Goal: Information Seeking & Learning: Compare options

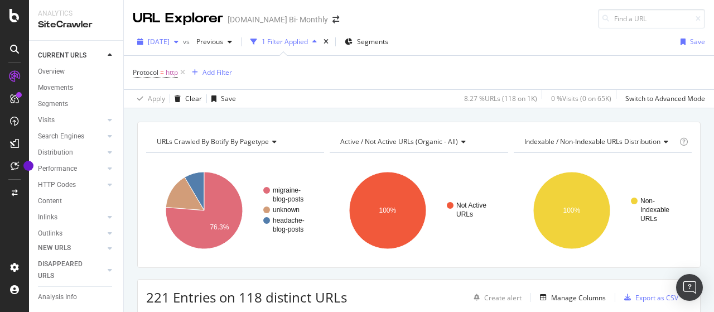
click at [183, 46] on div "[DATE]" at bounding box center [158, 41] width 50 height 17
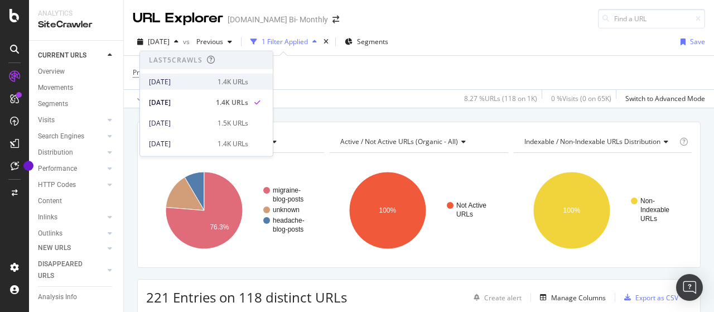
click at [185, 80] on div "[DATE]" at bounding box center [180, 81] width 62 height 10
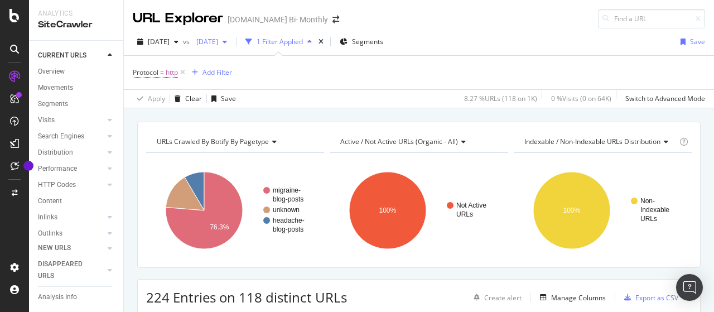
click at [218, 41] on span "[DATE]" at bounding box center [205, 41] width 26 height 9
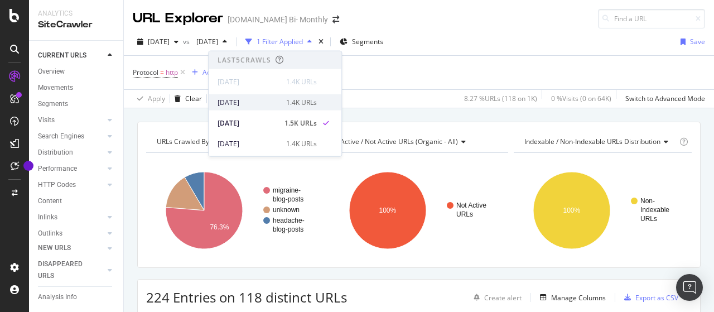
click at [266, 102] on div "[DATE]" at bounding box center [249, 102] width 62 height 10
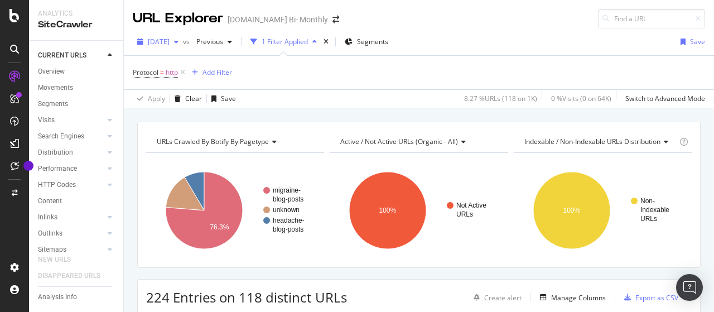
click at [170, 40] on span "[DATE]" at bounding box center [159, 41] width 22 height 9
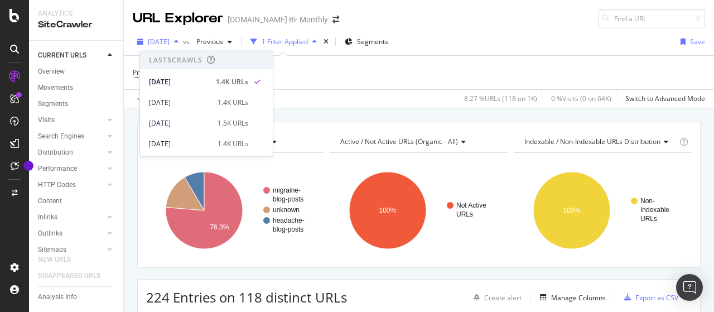
click at [170, 40] on span "[DATE]" at bounding box center [159, 41] width 22 height 9
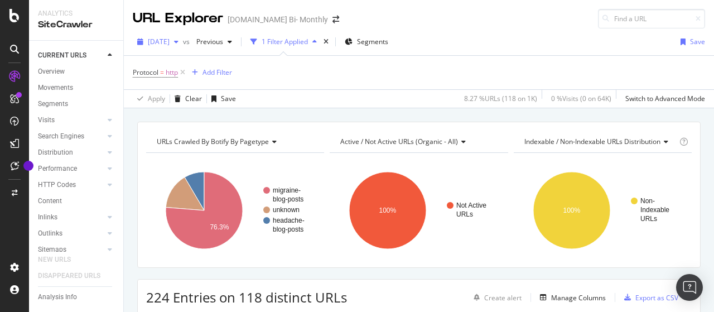
click at [170, 44] on span "[DATE]" at bounding box center [159, 41] width 22 height 9
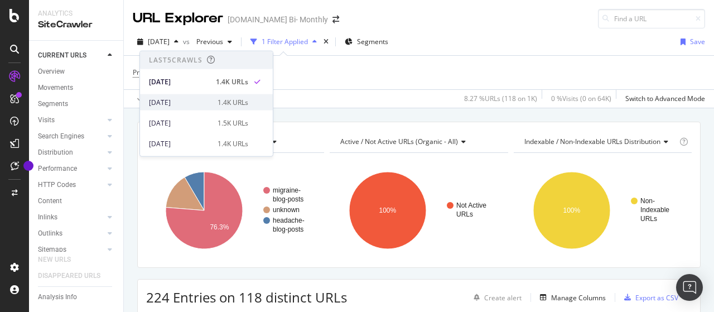
click at [207, 105] on div "2025 Aug. 17th 1.4K URLs" at bounding box center [198, 102] width 99 height 10
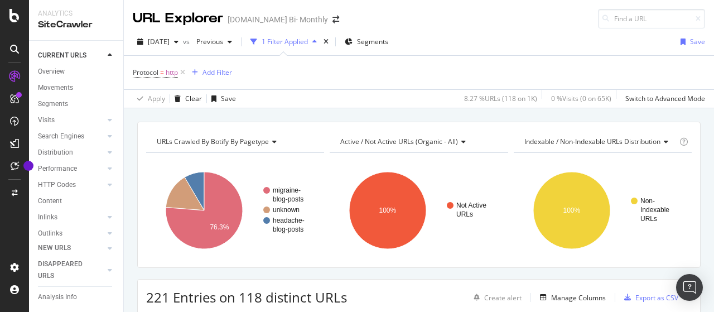
scroll to position [56, 0]
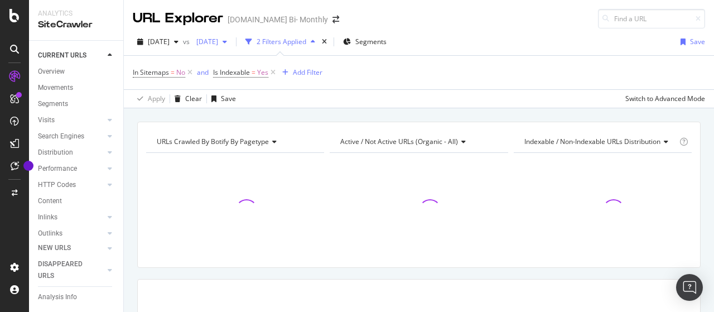
click at [218, 44] on span "[DATE]" at bounding box center [205, 41] width 26 height 9
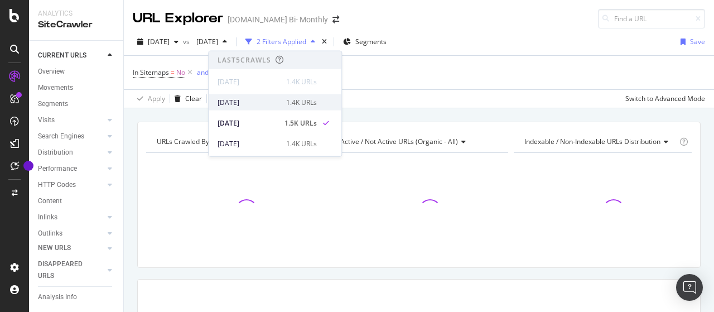
click at [252, 102] on div "[DATE]" at bounding box center [249, 102] width 62 height 10
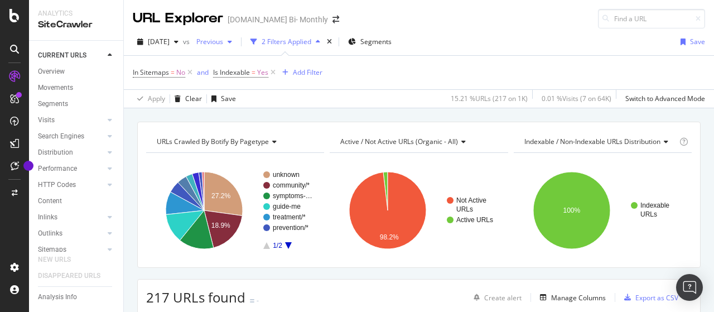
click at [223, 42] on span "Previous" at bounding box center [207, 41] width 31 height 9
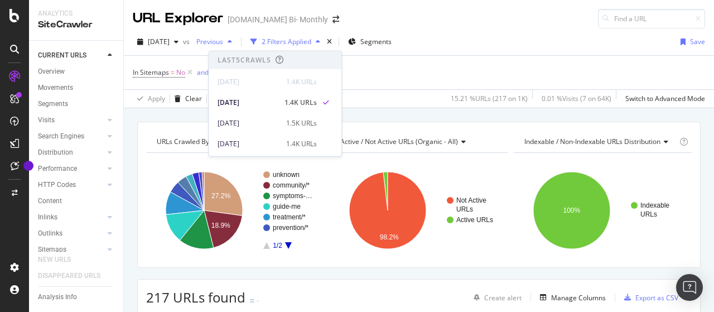
click at [223, 42] on span "Previous" at bounding box center [207, 41] width 31 height 9
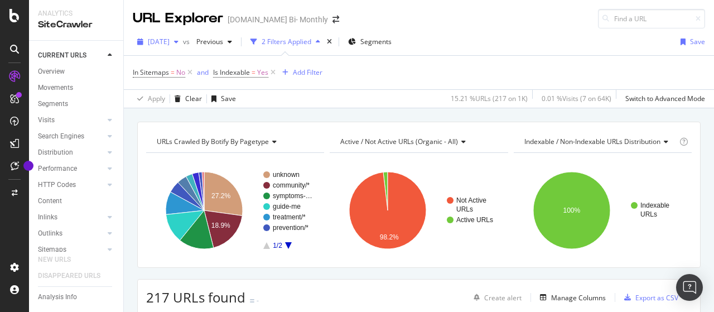
click at [170, 41] on span "[DATE]" at bounding box center [159, 41] width 22 height 9
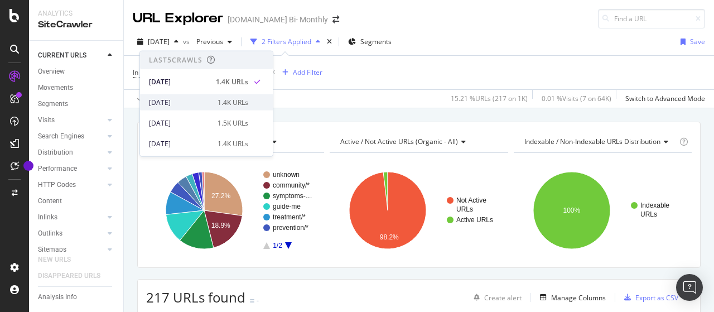
click at [191, 95] on div "2025 Aug. 17th 1.4K URLs" at bounding box center [206, 102] width 133 height 16
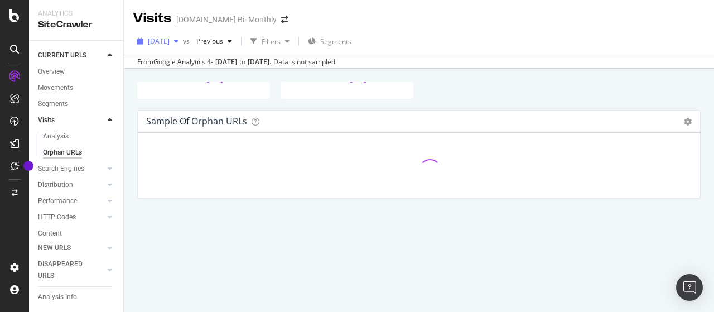
click at [183, 42] on div "button" at bounding box center [176, 41] width 13 height 7
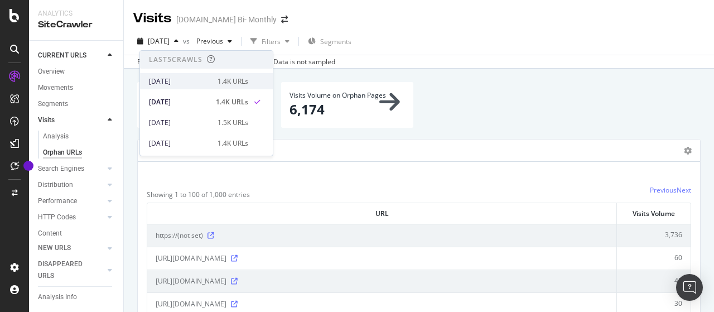
click at [194, 79] on div "[DATE]" at bounding box center [180, 81] width 62 height 10
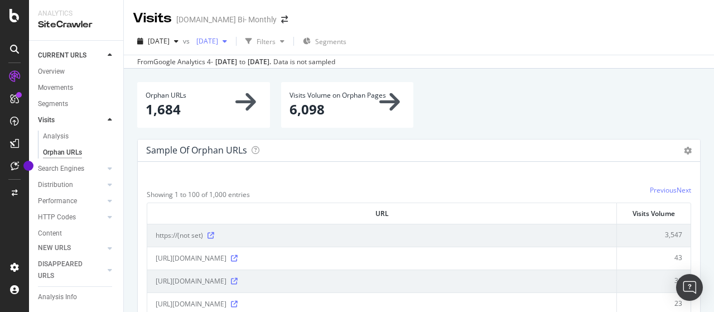
click at [218, 44] on span "[DATE]" at bounding box center [205, 40] width 26 height 9
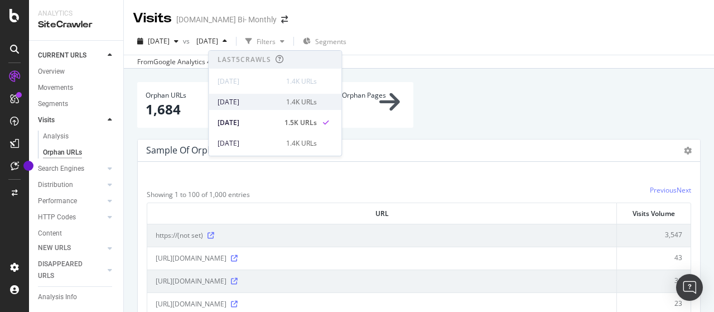
click at [247, 102] on div "[DATE]" at bounding box center [249, 102] width 62 height 10
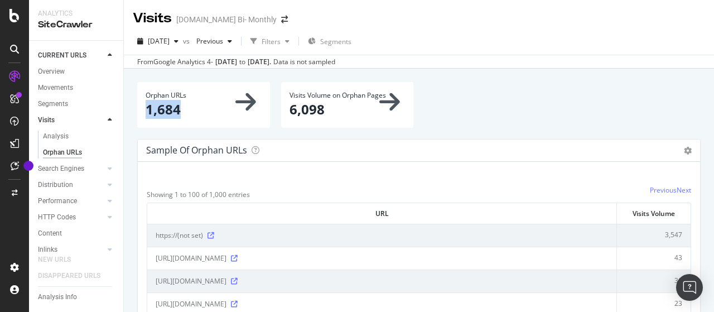
drag, startPoint x: 149, startPoint y: 110, endPoint x: 182, endPoint y: 112, distance: 33.0
click at [182, 112] on p "1,684" at bounding box center [204, 109] width 116 height 19
click at [166, 38] on span "[DATE]" at bounding box center [159, 40] width 22 height 9
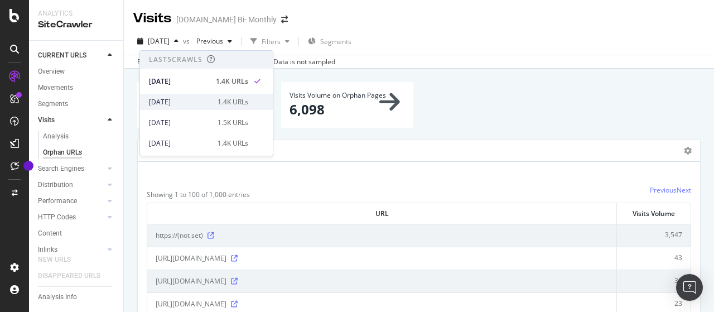
click at [194, 97] on div "[DATE]" at bounding box center [180, 102] width 62 height 10
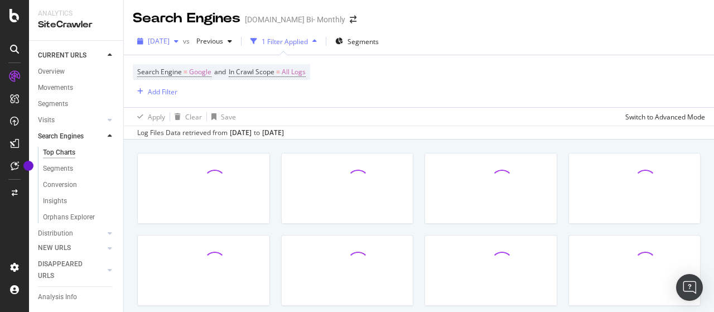
click at [170, 45] on span "[DATE]" at bounding box center [159, 40] width 22 height 9
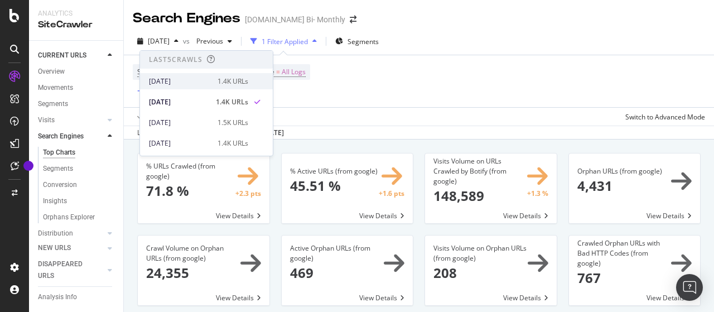
click at [180, 77] on div "[DATE]" at bounding box center [180, 81] width 62 height 10
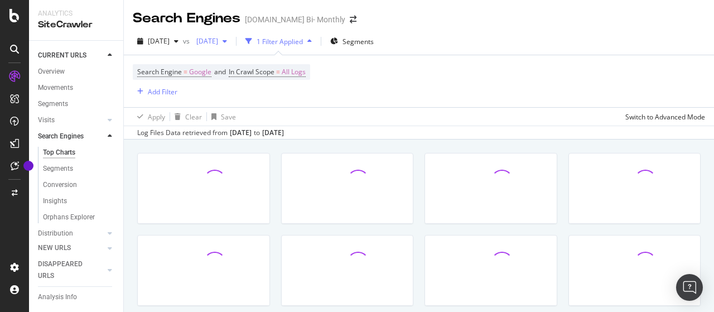
click at [218, 37] on span "[DATE]" at bounding box center [205, 40] width 26 height 9
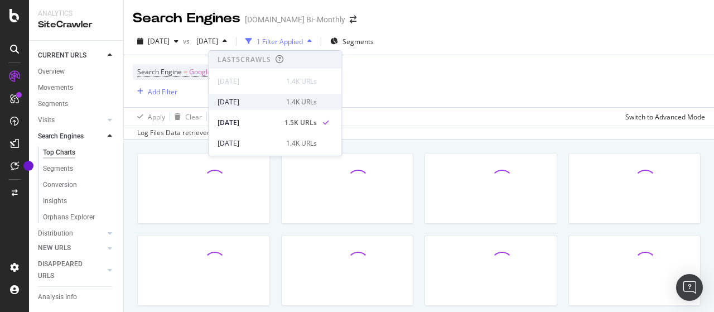
click at [264, 100] on div "[DATE]" at bounding box center [249, 102] width 62 height 10
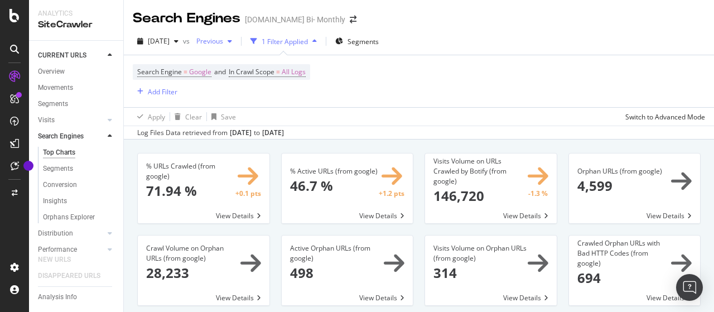
click at [236, 40] on div "button" at bounding box center [229, 41] width 13 height 7
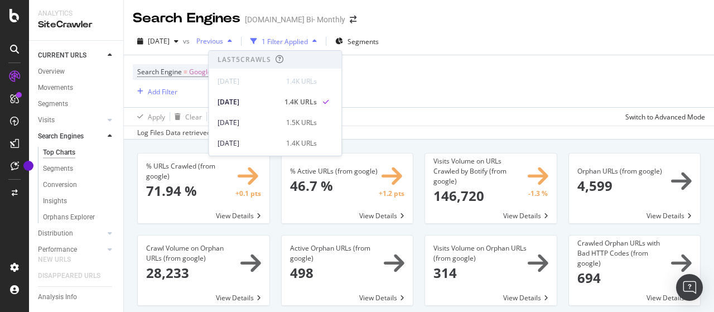
click at [236, 40] on div "button" at bounding box center [229, 41] width 13 height 7
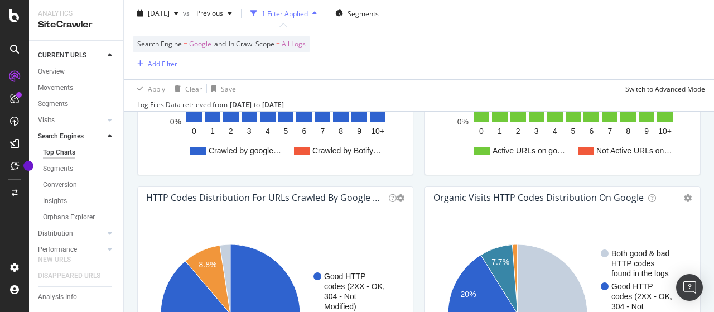
scroll to position [948, 0]
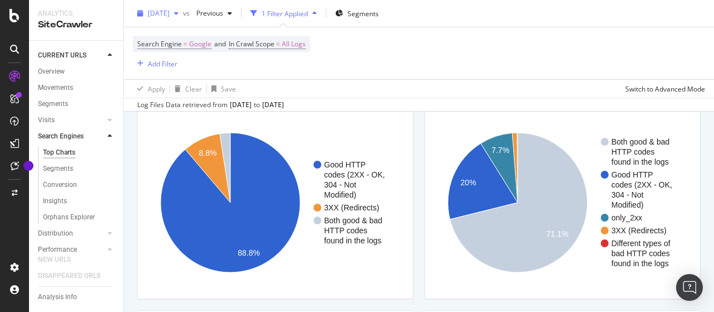
click at [174, 4] on button "[DATE]" at bounding box center [158, 13] width 50 height 18
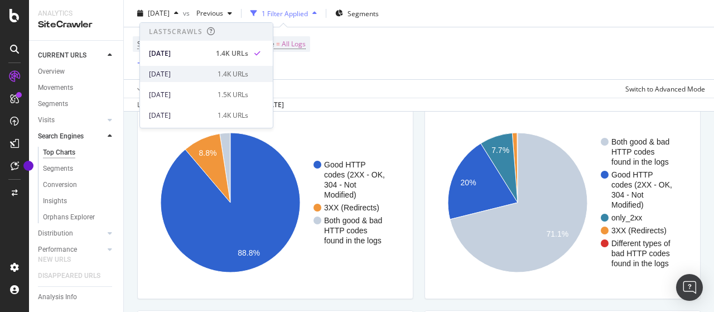
click at [187, 72] on div "[DATE]" at bounding box center [180, 74] width 62 height 10
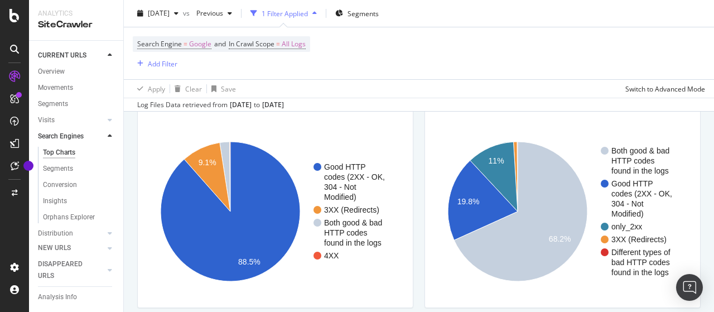
scroll to position [1004, 0]
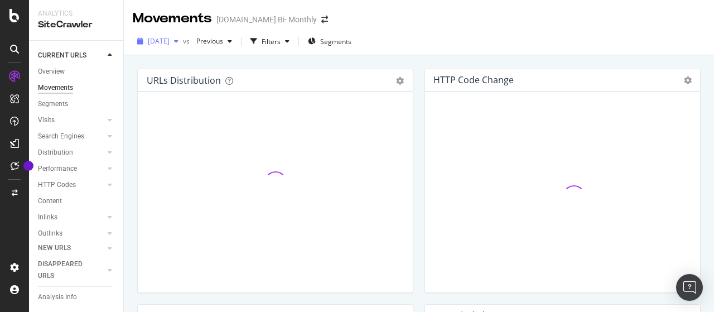
click at [170, 41] on span "[DATE]" at bounding box center [159, 40] width 22 height 9
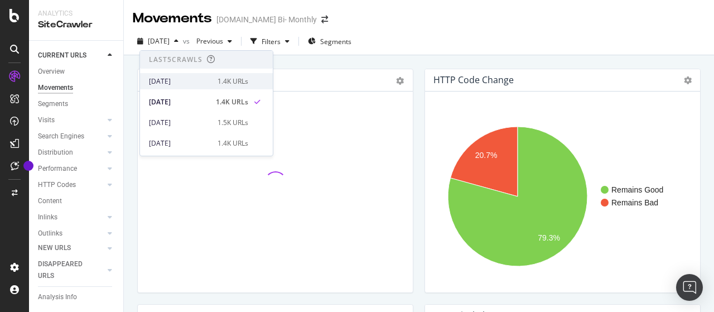
click at [193, 83] on div "[DATE]" at bounding box center [180, 81] width 62 height 10
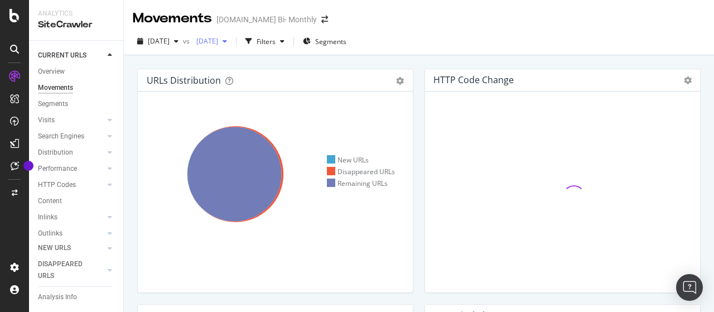
click at [218, 37] on span "[DATE]" at bounding box center [205, 40] width 26 height 9
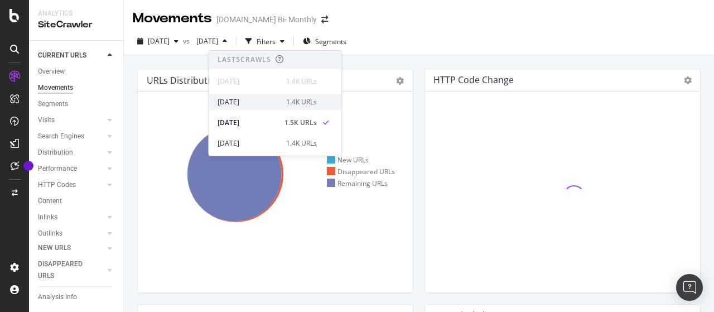
click at [260, 104] on div "[DATE]" at bounding box center [249, 102] width 62 height 10
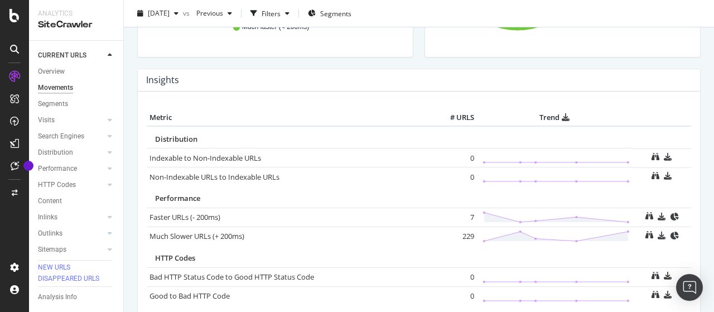
scroll to position [398, 0]
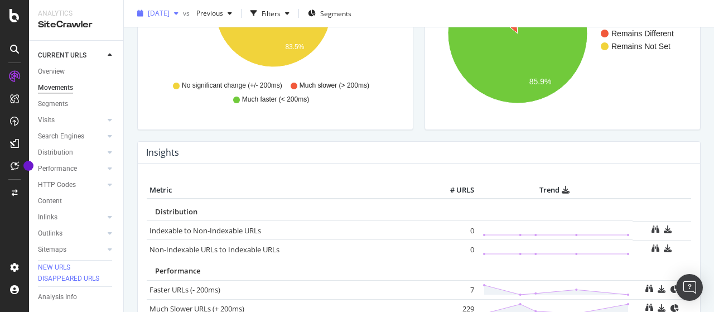
click at [170, 12] on span "[DATE]" at bounding box center [159, 12] width 22 height 9
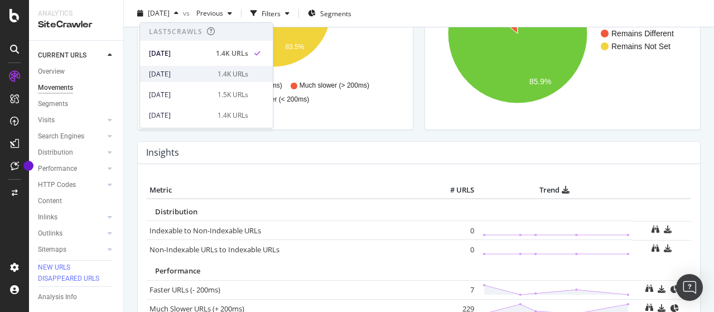
click at [196, 73] on div "[DATE]" at bounding box center [180, 74] width 62 height 10
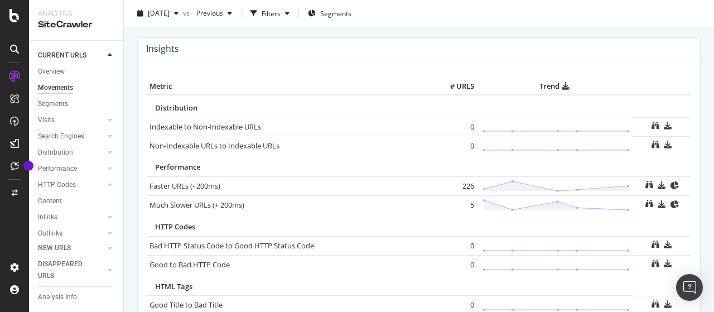
scroll to position [869, 0]
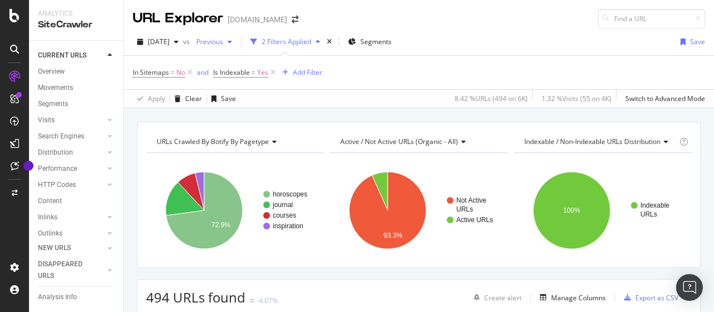
click at [223, 41] on span "Previous" at bounding box center [207, 41] width 31 height 9
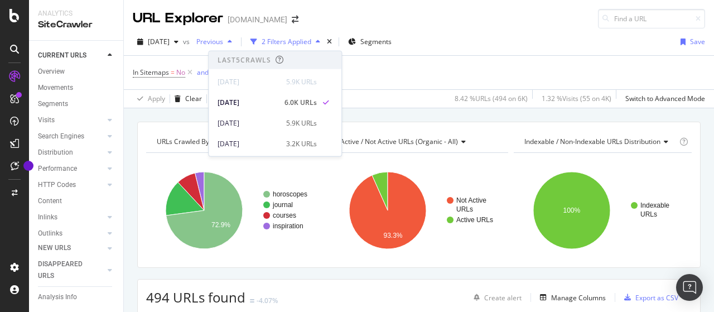
click at [223, 41] on span "Previous" at bounding box center [207, 41] width 31 height 9
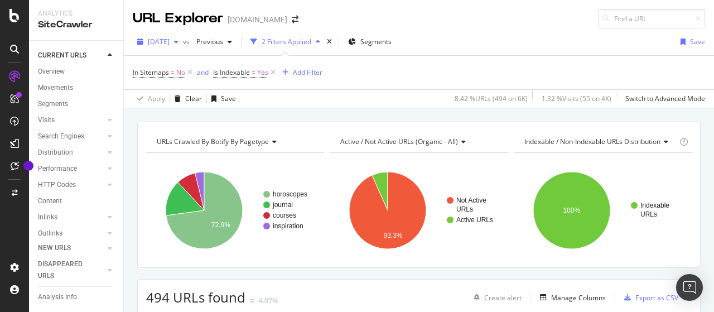
click at [170, 43] on span "[DATE]" at bounding box center [159, 41] width 22 height 9
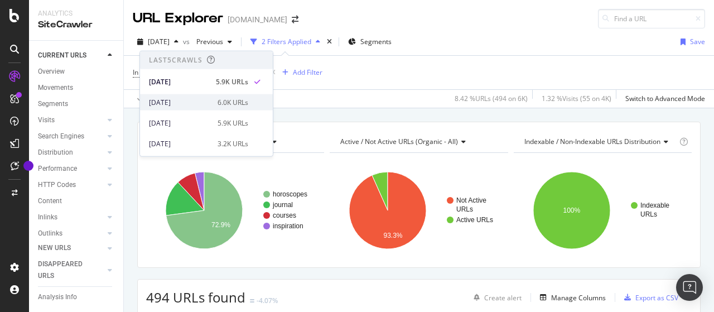
click at [174, 102] on div "[DATE]" at bounding box center [180, 102] width 62 height 10
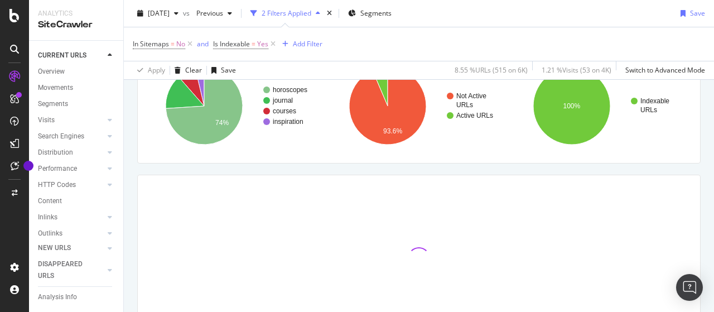
scroll to position [112, 0]
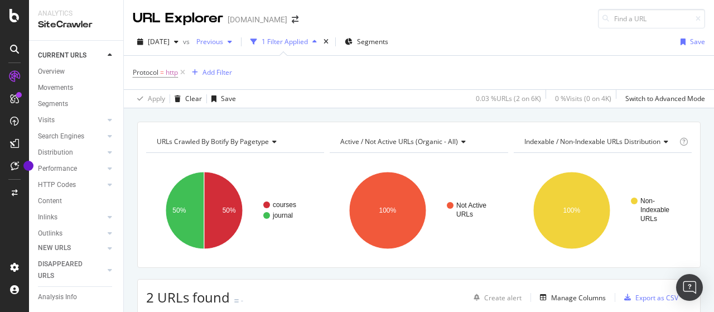
click at [236, 40] on div "button" at bounding box center [229, 41] width 13 height 7
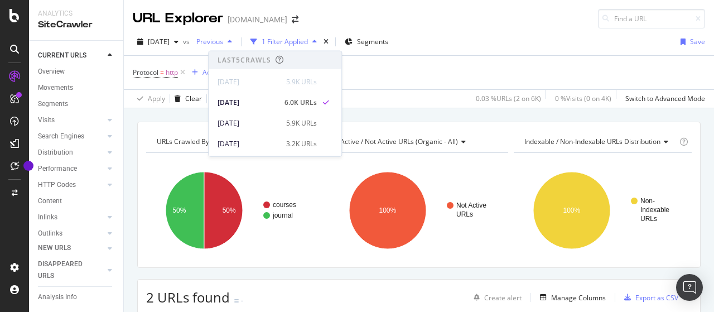
click at [223, 41] on span "Previous" at bounding box center [207, 41] width 31 height 9
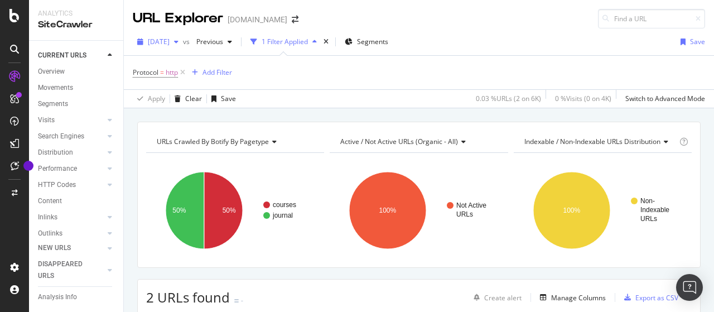
click at [183, 45] on div "[DATE]" at bounding box center [158, 41] width 50 height 17
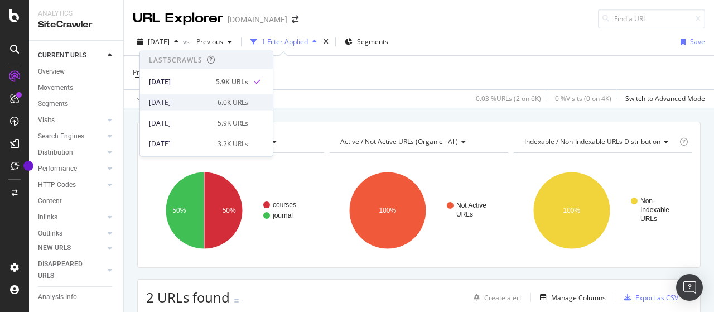
click at [199, 98] on div "[DATE]" at bounding box center [180, 102] width 62 height 10
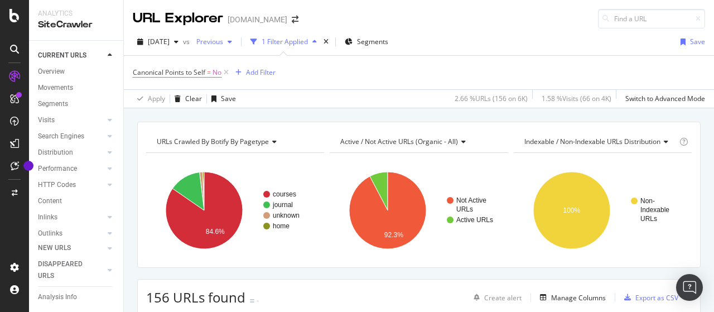
click at [223, 41] on span "Previous" at bounding box center [207, 41] width 31 height 9
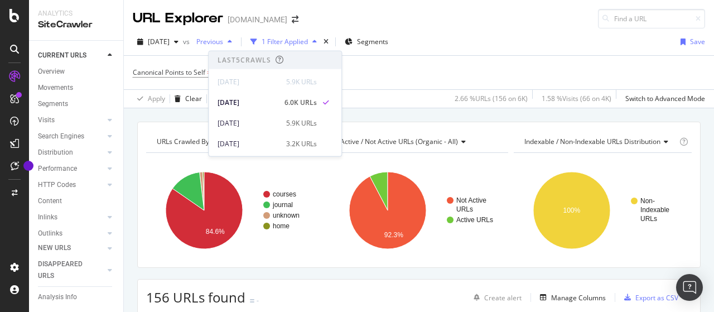
click at [223, 41] on span "Previous" at bounding box center [207, 41] width 31 height 9
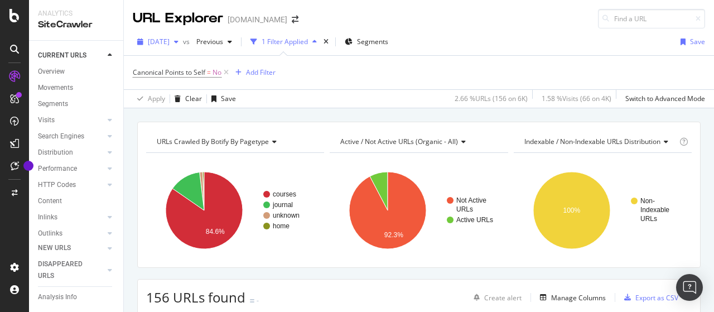
click at [168, 42] on span "2025 Aug. 25th" at bounding box center [159, 41] width 22 height 9
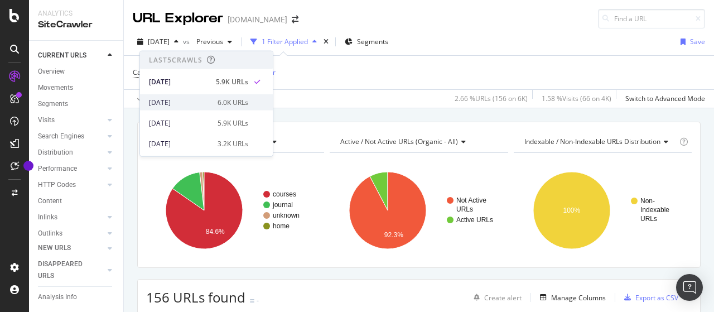
click at [205, 102] on div "[DATE]" at bounding box center [180, 102] width 62 height 10
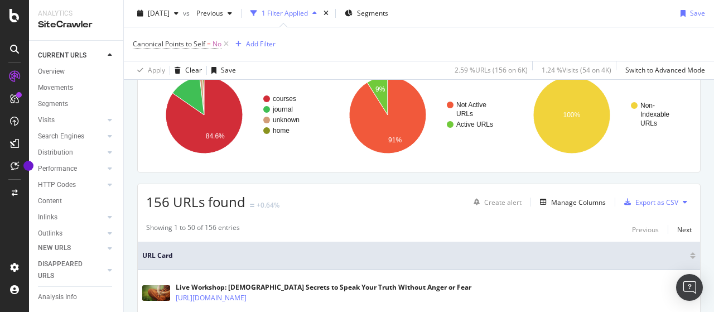
scroll to position [112, 0]
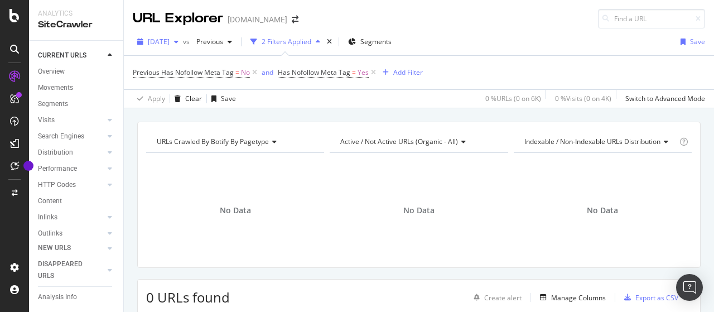
click at [170, 45] on span "[DATE]" at bounding box center [159, 41] width 22 height 9
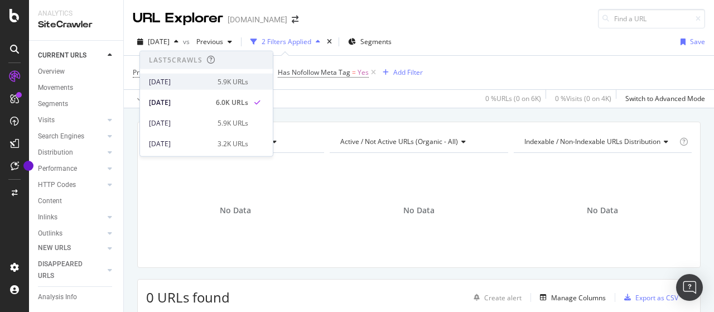
click at [178, 81] on div "[DATE]" at bounding box center [180, 81] width 62 height 10
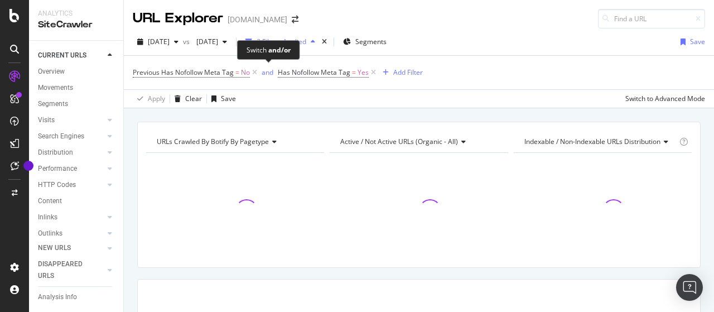
click at [251, 45] on div "Switch and/or" at bounding box center [268, 50] width 63 height 20
click at [218, 37] on span "[DATE]" at bounding box center [205, 41] width 26 height 9
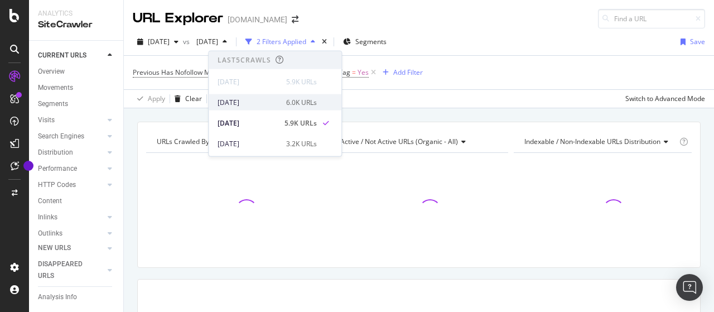
click at [254, 97] on div "[DATE]" at bounding box center [249, 102] width 62 height 10
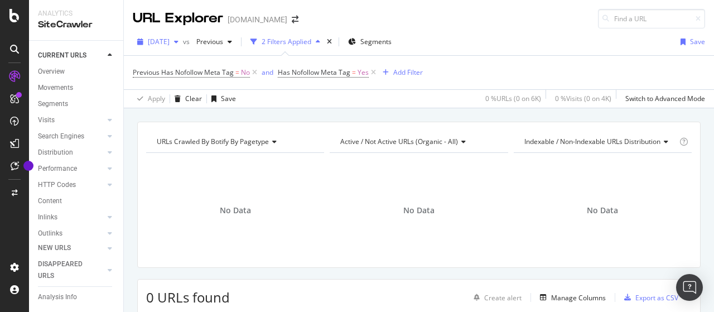
click at [170, 42] on span "[DATE]" at bounding box center [159, 41] width 22 height 9
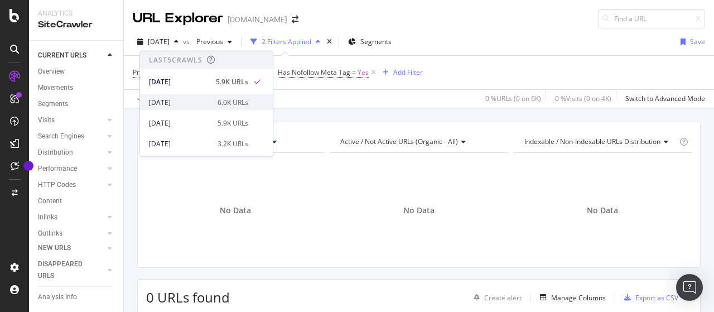
click at [191, 98] on div "[DATE]" at bounding box center [180, 102] width 62 height 10
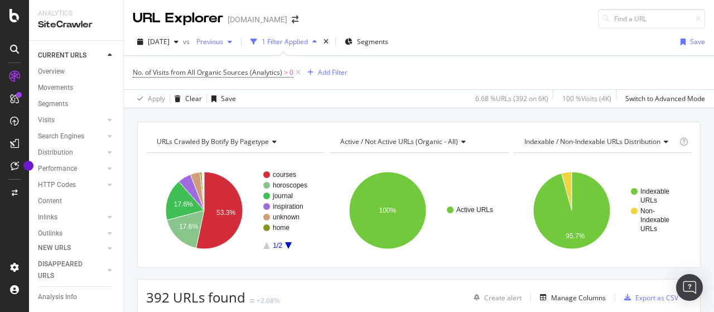
click at [223, 41] on span "Previous" at bounding box center [207, 41] width 31 height 9
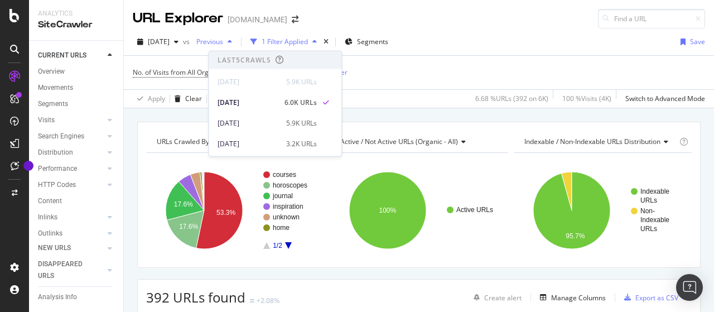
click at [223, 41] on span "Previous" at bounding box center [207, 41] width 31 height 9
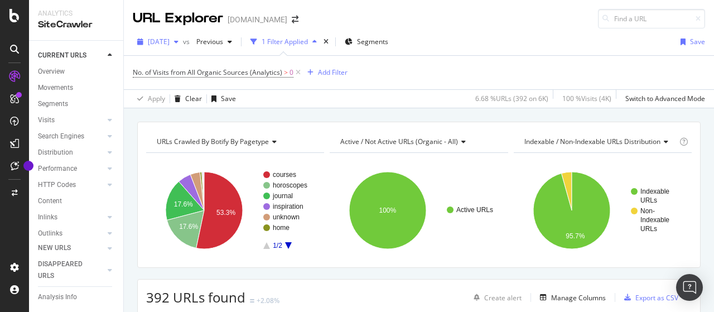
click at [170, 42] on span "[DATE]" at bounding box center [159, 41] width 22 height 9
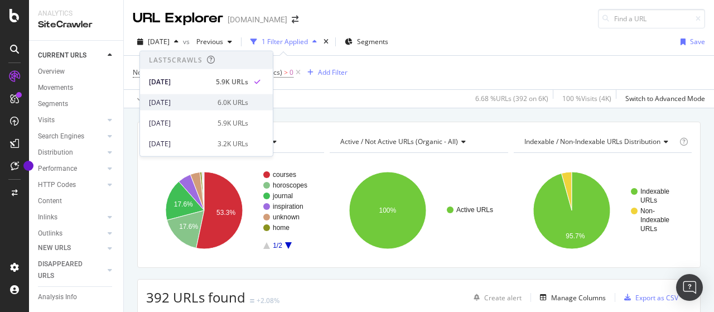
click at [222, 105] on div "6.0K URLs" at bounding box center [233, 102] width 31 height 10
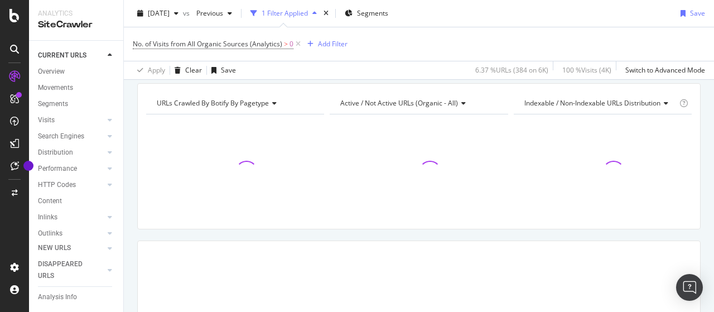
scroll to position [56, 0]
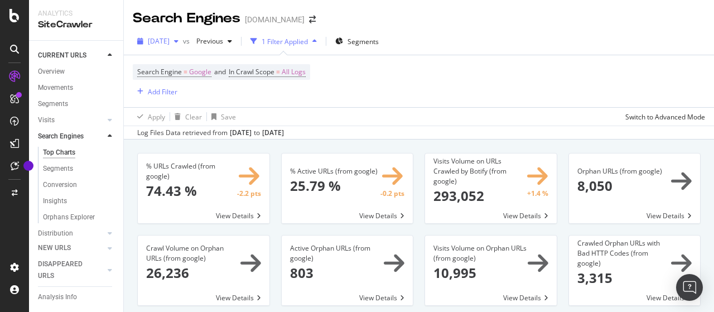
click at [170, 42] on span "[DATE]" at bounding box center [159, 40] width 22 height 9
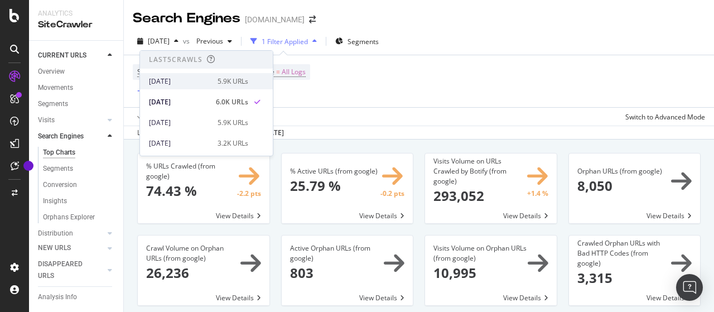
click at [178, 78] on div "[DATE]" at bounding box center [180, 81] width 62 height 10
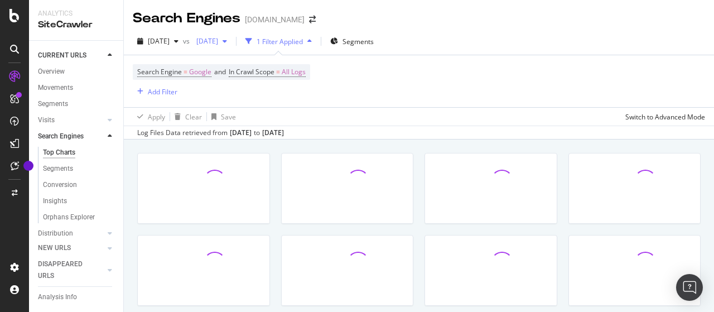
click at [218, 41] on span "[DATE]" at bounding box center [205, 40] width 26 height 9
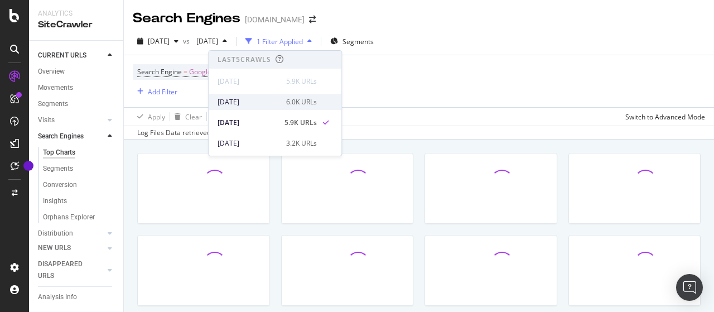
click at [257, 102] on div "[DATE]" at bounding box center [249, 102] width 62 height 10
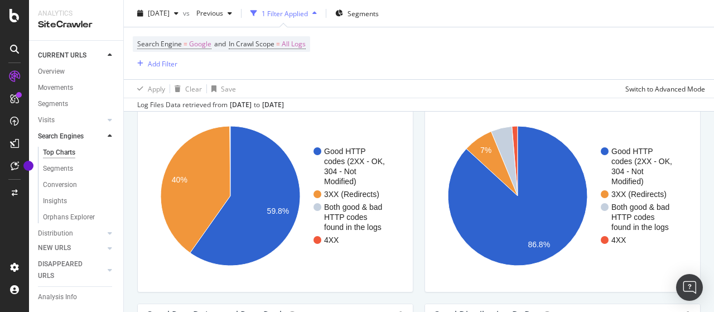
scroll to position [1004, 0]
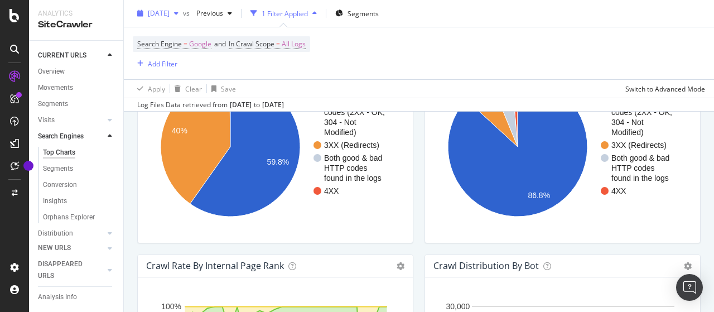
click at [170, 12] on span "[DATE]" at bounding box center [159, 12] width 22 height 9
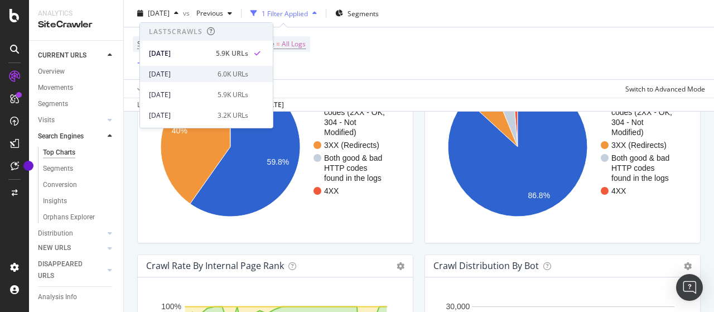
click at [181, 70] on div "[DATE]" at bounding box center [180, 74] width 62 height 10
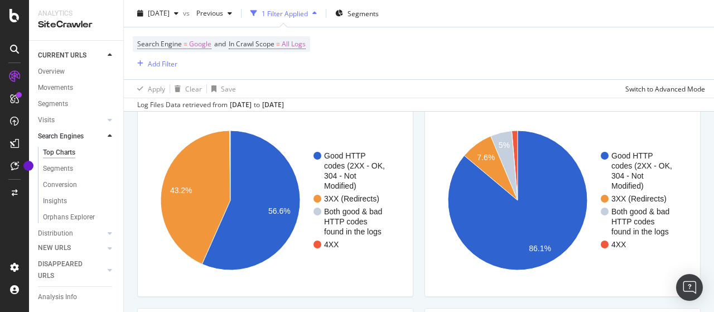
scroll to position [1004, 0]
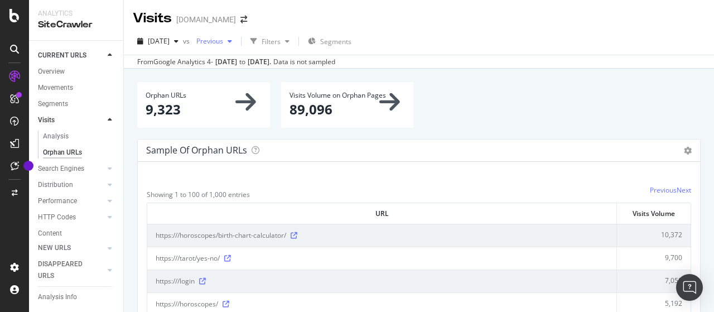
click at [223, 41] on span "Previous" at bounding box center [207, 40] width 31 height 9
click at [144, 111] on div "Orphan URLs 9,323" at bounding box center [203, 104] width 133 height 45
drag, startPoint x: 147, startPoint y: 111, endPoint x: 180, endPoint y: 113, distance: 33.0
click at [180, 113] on p "9,323" at bounding box center [204, 109] width 116 height 19
copy p "9,323"
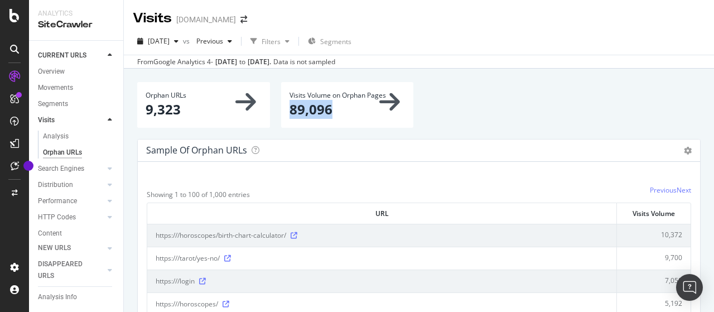
drag, startPoint x: 286, startPoint y: 109, endPoint x: 331, endPoint y: 109, distance: 45.7
click at [331, 109] on div "Visits Volume on Orphan Pages 89,096" at bounding box center [347, 104] width 133 height 45
copy p "89,096"
click at [223, 40] on span "Previous" at bounding box center [207, 40] width 31 height 9
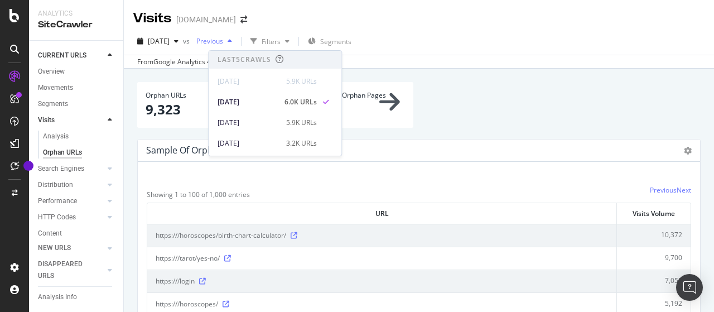
click at [223, 40] on span "Previous" at bounding box center [207, 40] width 31 height 9
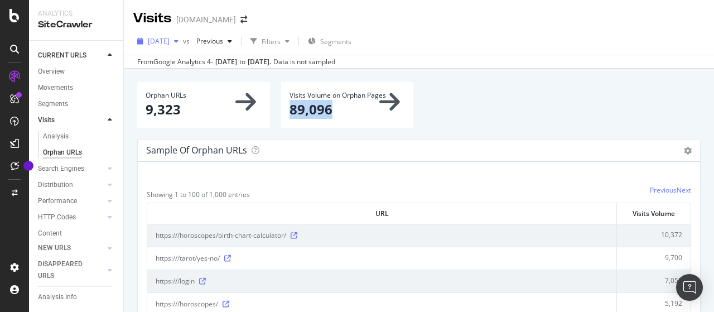
click at [170, 40] on span "[DATE]" at bounding box center [159, 40] width 22 height 9
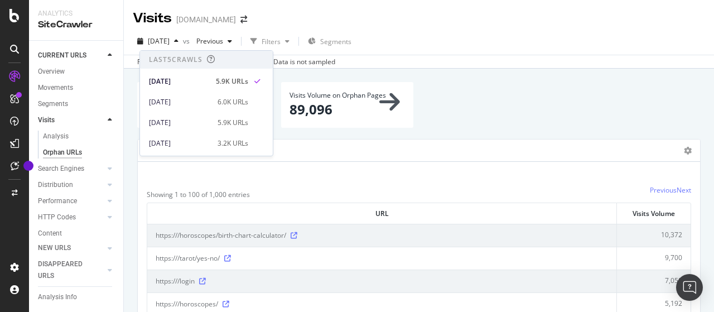
click at [436, 43] on div "2025 Aug. 25th vs Previous Filters Segments" at bounding box center [419, 43] width 590 height 22
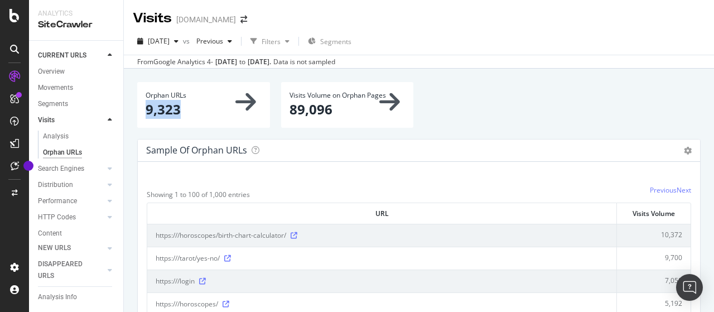
drag, startPoint x: 147, startPoint y: 108, endPoint x: 185, endPoint y: 109, distance: 37.9
click at [185, 109] on p "9,323" at bounding box center [204, 109] width 116 height 19
drag, startPoint x: 146, startPoint y: 111, endPoint x: 186, endPoint y: 115, distance: 40.9
click at [186, 115] on p "9,323" at bounding box center [204, 109] width 116 height 19
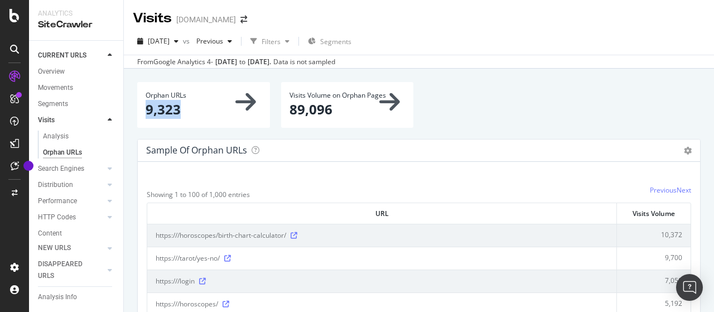
click at [160, 111] on p "9,323" at bounding box center [204, 109] width 116 height 19
drag, startPoint x: 147, startPoint y: 111, endPoint x: 190, endPoint y: 113, distance: 42.4
click at [190, 113] on p "9,323" at bounding box center [204, 109] width 116 height 19
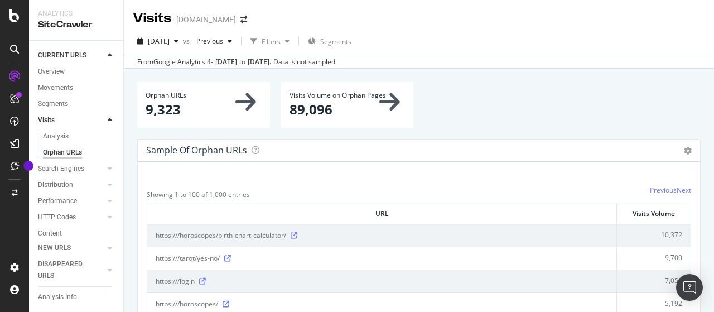
drag, startPoint x: 146, startPoint y: 109, endPoint x: 180, endPoint y: 111, distance: 34.1
click at [180, 111] on p "9,323" at bounding box center [204, 109] width 116 height 19
copy p "9,323"
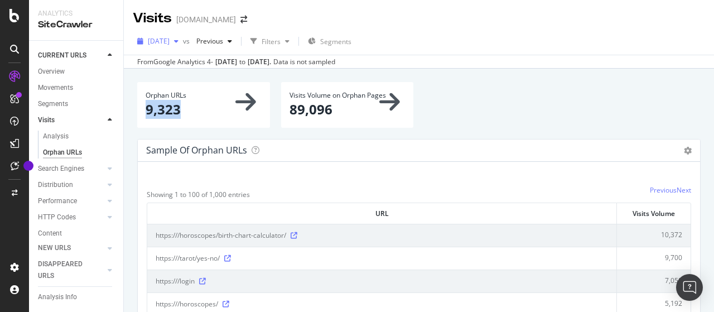
click at [170, 43] on span "[DATE]" at bounding box center [159, 40] width 22 height 9
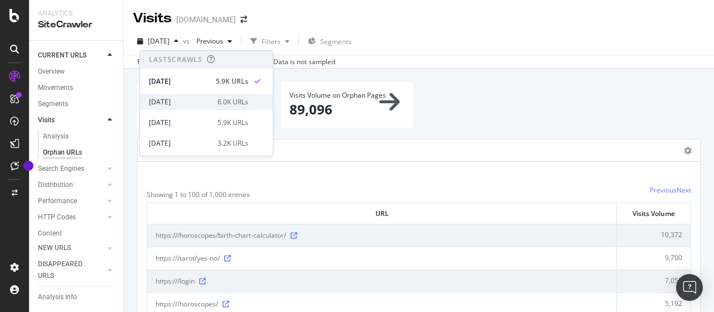
click at [190, 99] on div "[DATE]" at bounding box center [180, 102] width 62 height 10
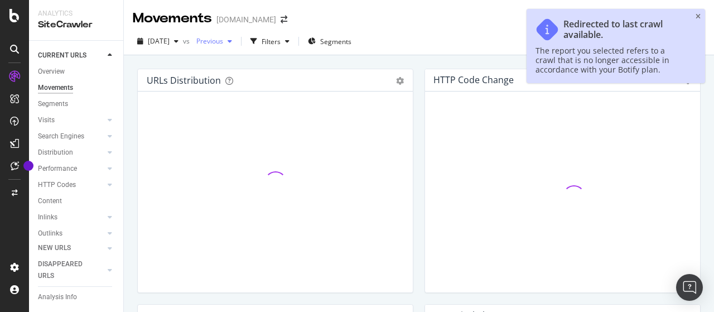
click at [223, 42] on span "Previous" at bounding box center [207, 40] width 31 height 9
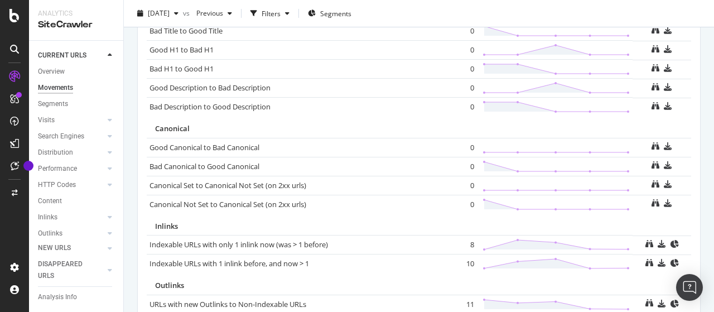
scroll to position [869, 0]
